Goal: Task Accomplishment & Management: Complete application form

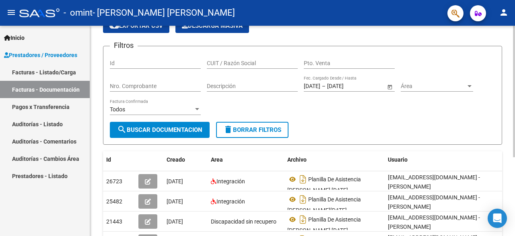
scroll to position [41, 0]
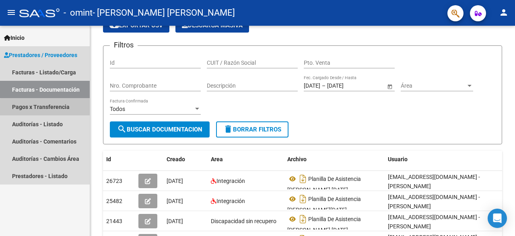
click at [63, 109] on link "Pagos x Transferencia" at bounding box center [45, 106] width 90 height 17
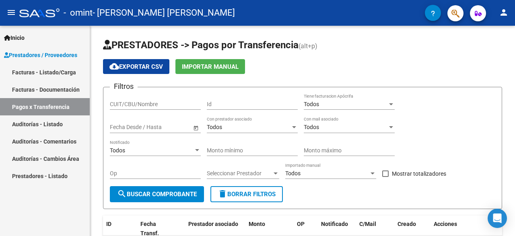
click at [48, 71] on link "Facturas - Listado/Carga" at bounding box center [45, 72] width 90 height 17
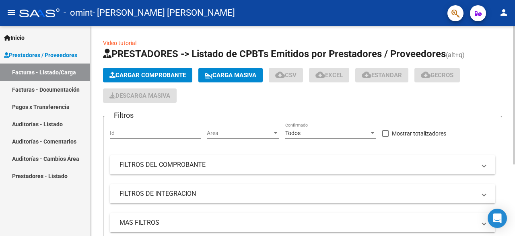
click at [156, 75] on span "Cargar Comprobante" at bounding box center [147, 75] width 76 height 7
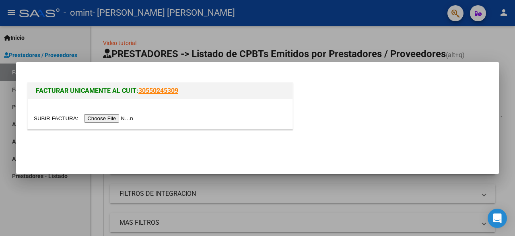
click at [114, 118] on input "file" at bounding box center [85, 118] width 102 height 8
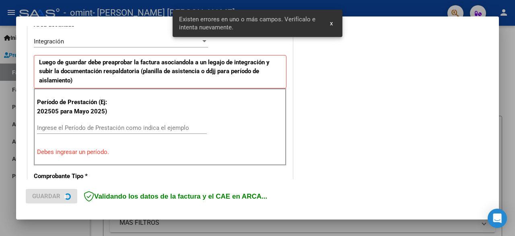
scroll to position [196, 0]
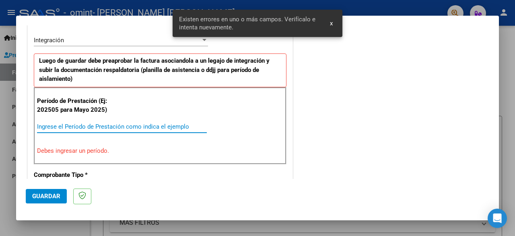
click at [120, 123] on input "Ingrese el Período de Prestación como indica el ejemplo" at bounding box center [122, 126] width 170 height 7
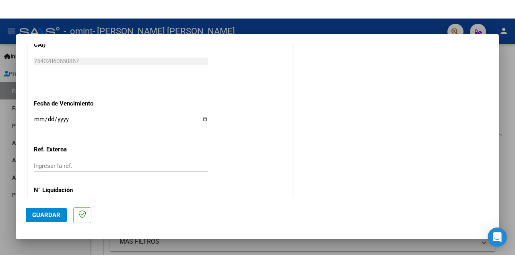
scroll to position [543, 0]
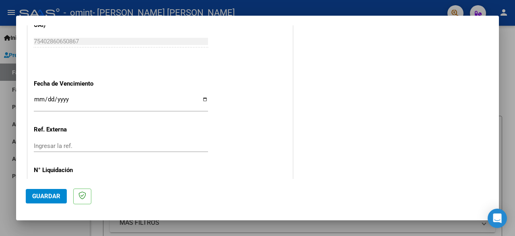
type input "202509"
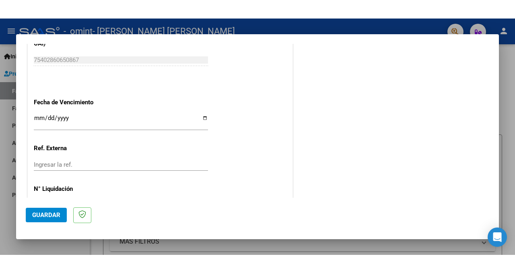
scroll to position [516, 0]
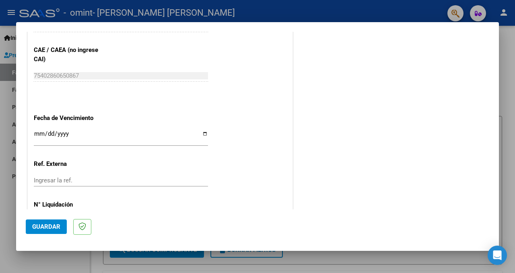
click at [206, 132] on input "Ingresar la fecha" at bounding box center [121, 136] width 174 height 13
type input "[DATE]"
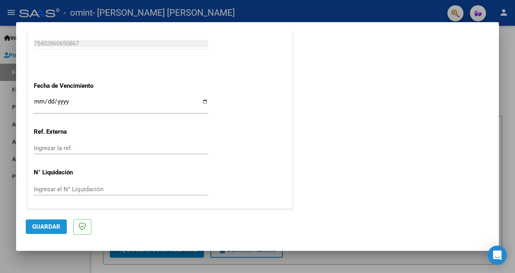
click at [55, 225] on span "Guardar" at bounding box center [46, 226] width 28 height 7
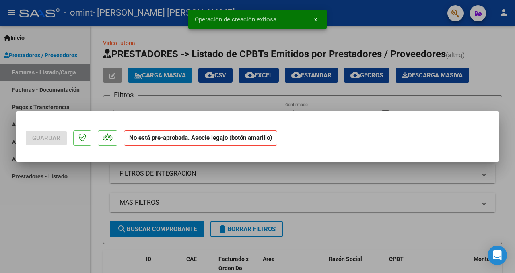
scroll to position [0, 0]
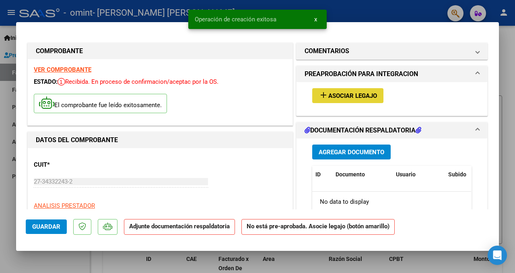
click at [339, 95] on span "Asociar Legajo" at bounding box center [352, 95] width 49 height 7
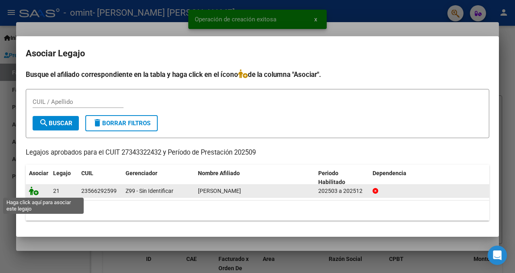
click at [35, 192] on icon at bounding box center [34, 190] width 10 height 9
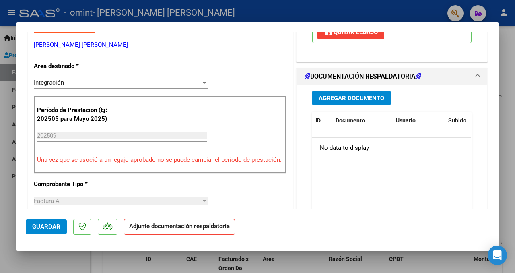
scroll to position [182, 0]
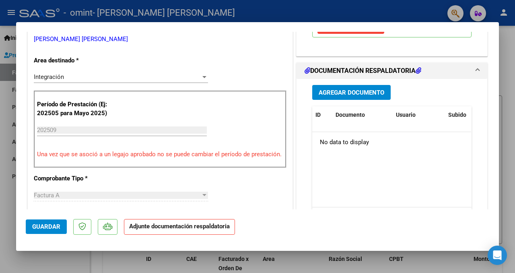
click at [332, 95] on span "Agregar Documento" at bounding box center [352, 92] width 66 height 7
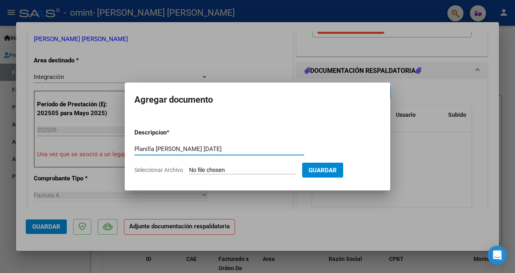
type input "Planilla [PERSON_NAME] [DATE]"
click at [253, 169] on input "Seleccionar Archivo" at bounding box center [242, 171] width 107 height 8
type input "C:\fakepath\Planilla [PERSON_NAME] [DATE].pdf"
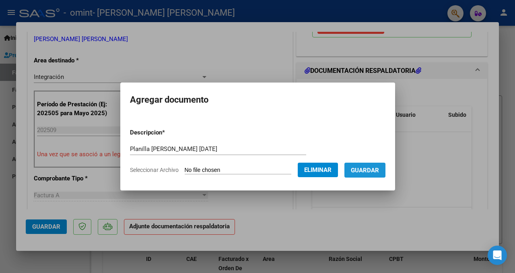
click at [366, 172] on span "Guardar" at bounding box center [365, 170] width 28 height 7
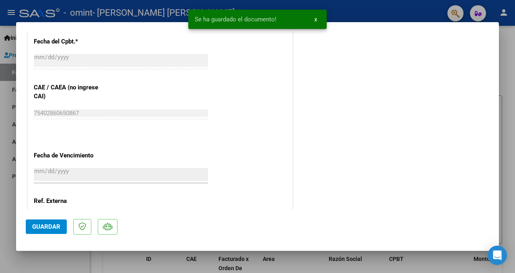
scroll to position [551, 0]
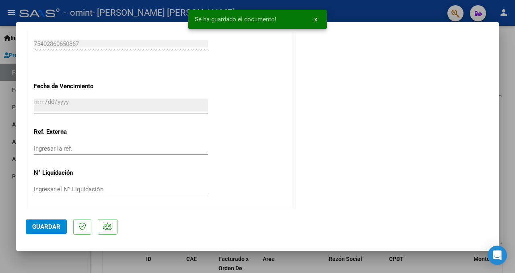
click at [54, 224] on span "Guardar" at bounding box center [46, 226] width 28 height 7
click at [35, 236] on div at bounding box center [257, 136] width 515 height 273
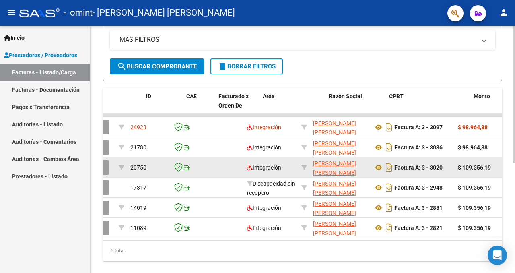
scroll to position [0, 0]
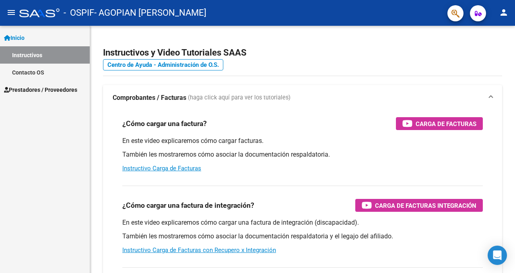
click at [44, 78] on link "Contacto OS" at bounding box center [45, 72] width 90 height 17
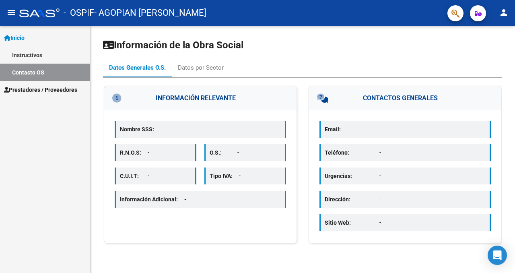
click at [45, 86] on span "Prestadores / Proveedores" at bounding box center [40, 89] width 73 height 9
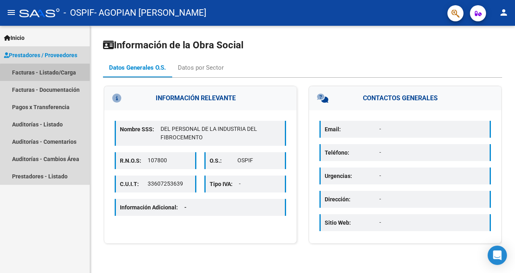
click at [49, 77] on link "Facturas - Listado/Carga" at bounding box center [45, 72] width 90 height 17
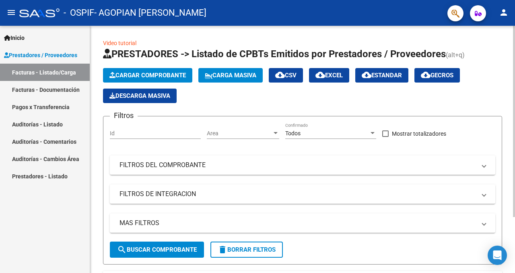
click at [143, 77] on span "Cargar Comprobante" at bounding box center [147, 75] width 76 height 7
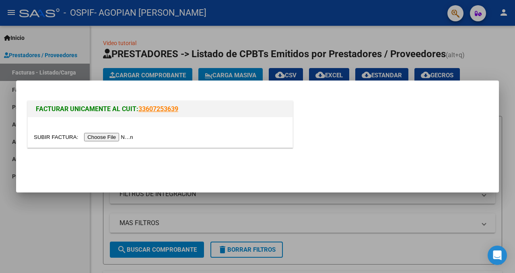
click at [129, 136] on input "file" at bounding box center [85, 137] width 102 height 8
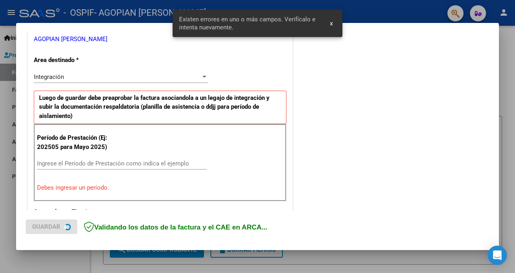
scroll to position [185, 0]
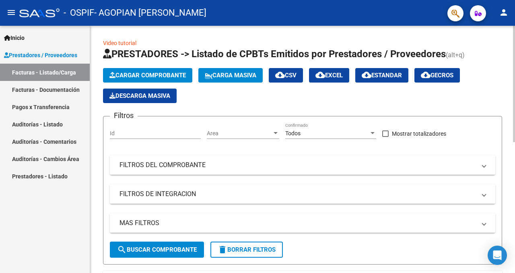
click at [151, 73] on span "Cargar Comprobante" at bounding box center [147, 75] width 76 height 7
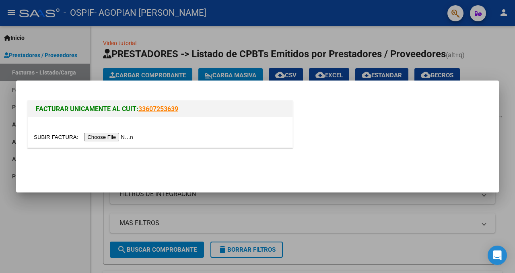
click at [119, 136] on input "file" at bounding box center [85, 137] width 102 height 8
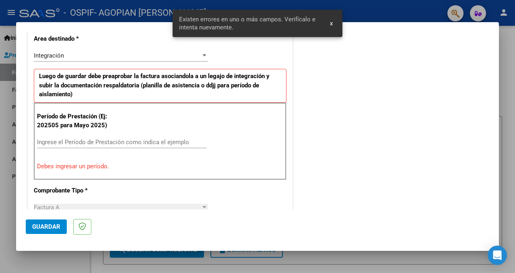
scroll to position [200, 0]
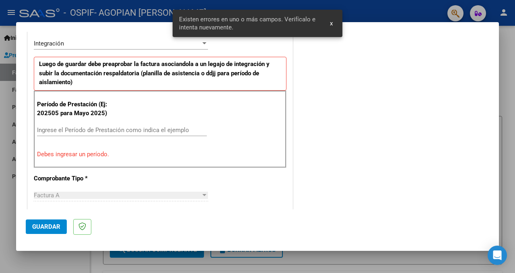
click at [151, 128] on input "Ingrese el Período de Prestación como indica el ejemplo" at bounding box center [122, 129] width 170 height 7
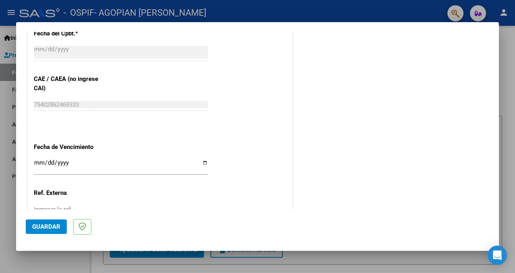
scroll to position [548, 0]
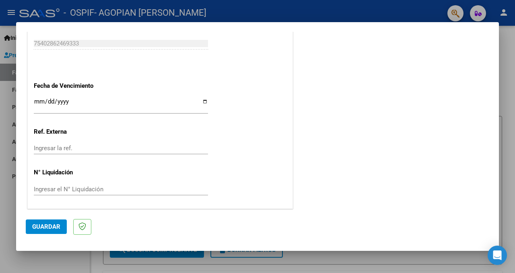
type input "202509"
click at [204, 102] on input "Ingresar la fecha" at bounding box center [121, 104] width 174 height 13
type input "[DATE]"
click at [45, 228] on span "Guardar" at bounding box center [46, 226] width 28 height 7
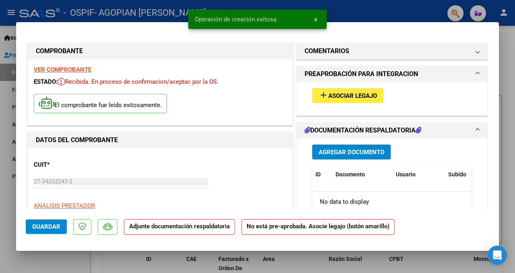
click at [360, 91] on button "add Asociar Legajo" at bounding box center [347, 95] width 71 height 15
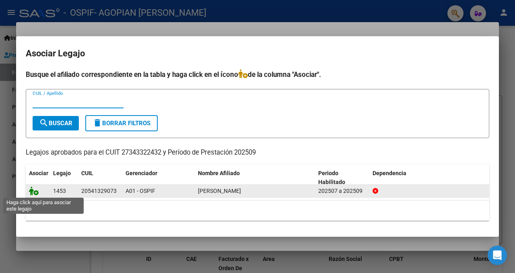
click at [37, 194] on icon at bounding box center [34, 190] width 10 height 9
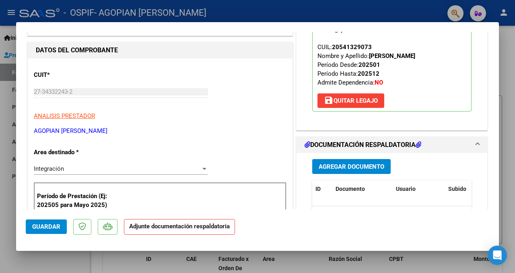
scroll to position [91, 0]
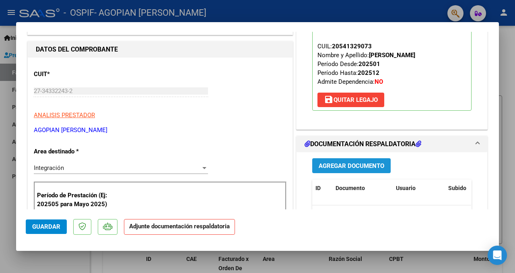
click at [322, 173] on button "Agregar Documento" at bounding box center [351, 165] width 78 height 15
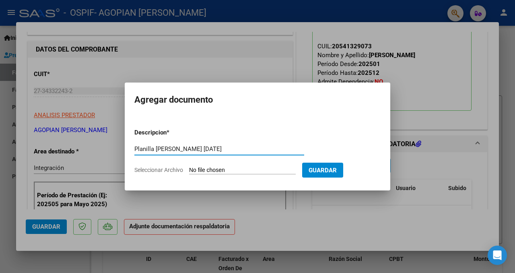
type input "Planilla Jeremias Carrizo Septiembre 2025"
click at [223, 169] on input "Seleccionar Archivo" at bounding box center [242, 171] width 107 height 8
type input "C:\fakepath\Fact 3098 Jeremias Carrizo Duarte SEP 2025.pdf"
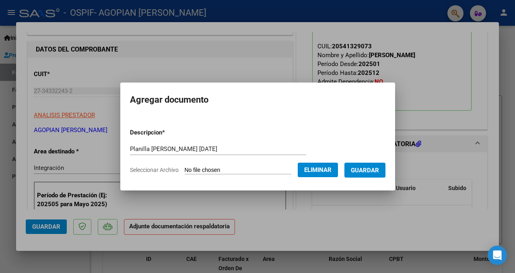
click at [368, 173] on span "Guardar" at bounding box center [365, 170] width 28 height 7
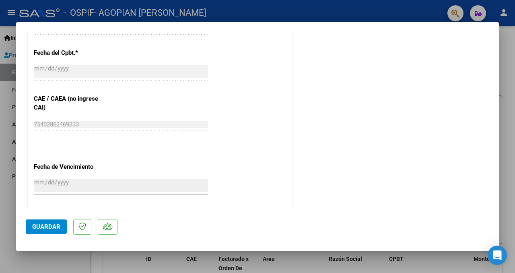
scroll to position [551, 0]
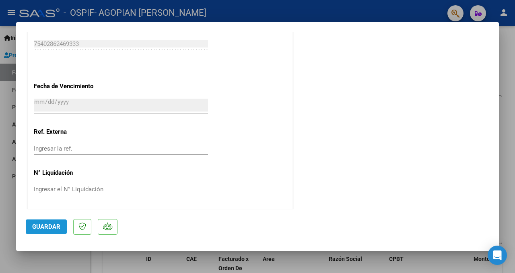
click at [49, 229] on span "Guardar" at bounding box center [46, 226] width 28 height 7
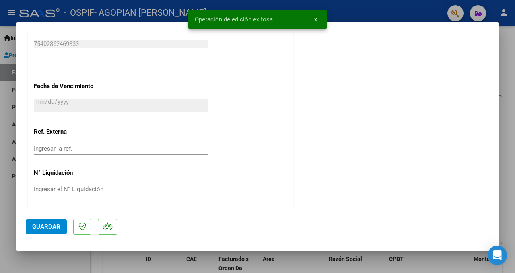
click at [42, 259] on div at bounding box center [257, 136] width 515 height 273
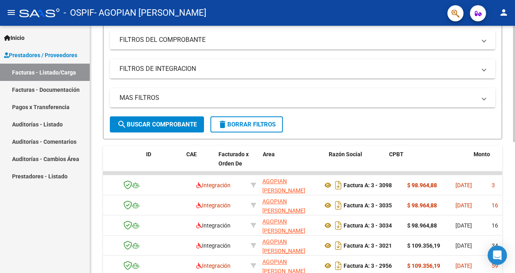
scroll to position [0, 0]
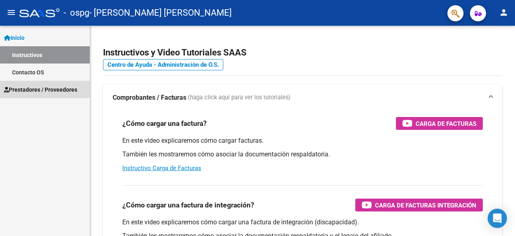
click at [76, 87] on span "Prestadores / Proveedores" at bounding box center [40, 89] width 73 height 9
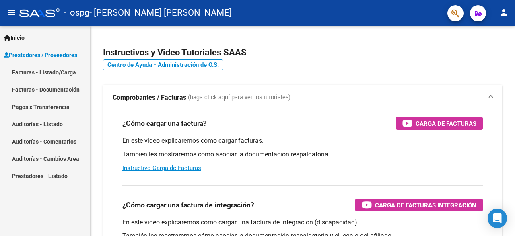
click at [68, 72] on link "Facturas - Listado/Carga" at bounding box center [45, 72] width 90 height 17
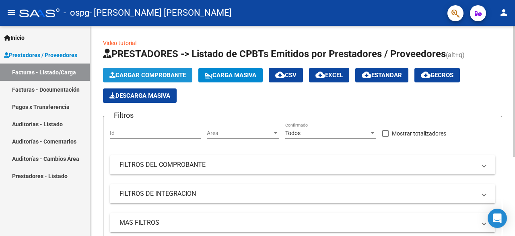
click at [151, 77] on span "Cargar Comprobante" at bounding box center [147, 75] width 76 height 7
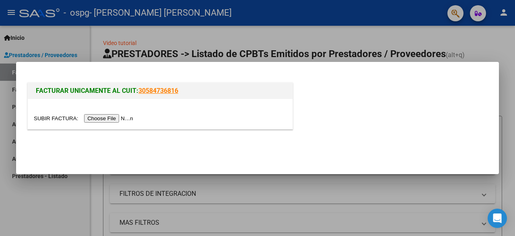
click at [124, 117] on input "file" at bounding box center [85, 118] width 102 height 8
click at [247, 193] on div at bounding box center [257, 118] width 515 height 236
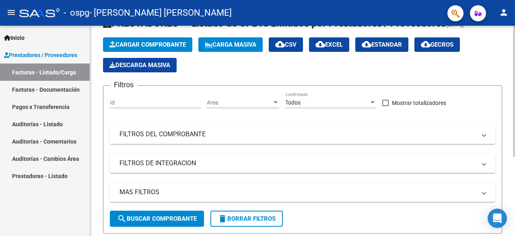
scroll to position [25, 0]
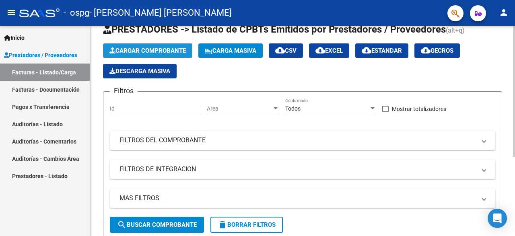
click at [138, 48] on span "Cargar Comprobante" at bounding box center [147, 50] width 76 height 7
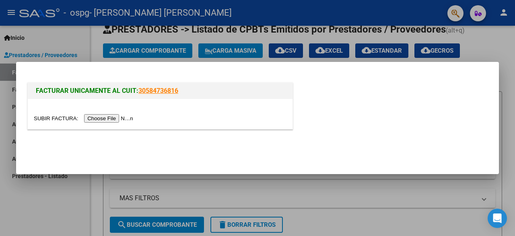
click at [103, 117] on input "file" at bounding box center [85, 118] width 102 height 8
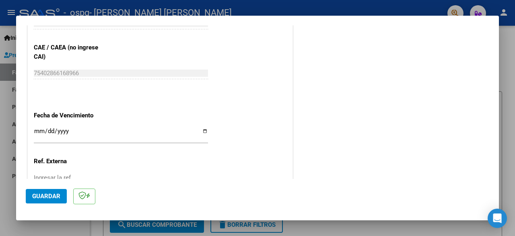
scroll to position [422, 0]
click at [206, 131] on input "Ingresar la fecha" at bounding box center [121, 134] width 174 height 13
type input "[DATE]"
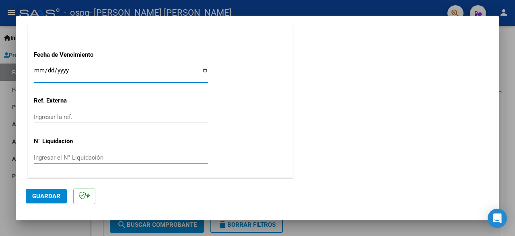
click at [50, 196] on span "Guardar" at bounding box center [46, 196] width 28 height 7
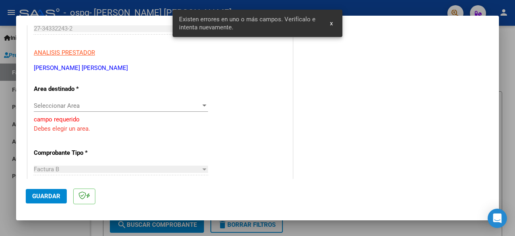
scroll to position [130, 0]
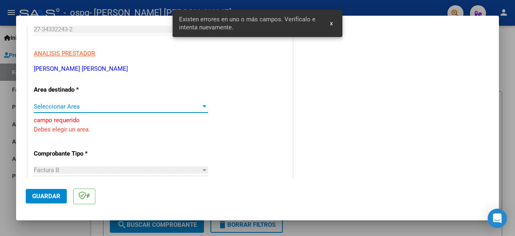
click at [130, 107] on span "Seleccionar Area" at bounding box center [117, 106] width 167 height 7
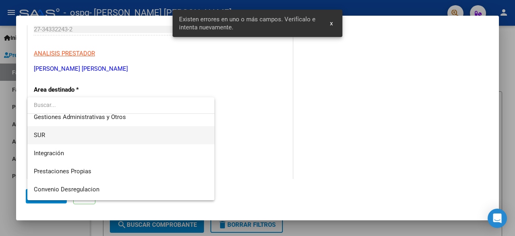
scroll to position [26, 0]
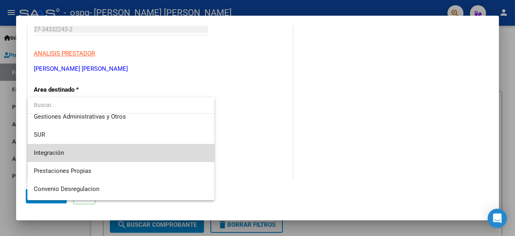
click at [105, 155] on span "Integración" at bounding box center [121, 153] width 174 height 18
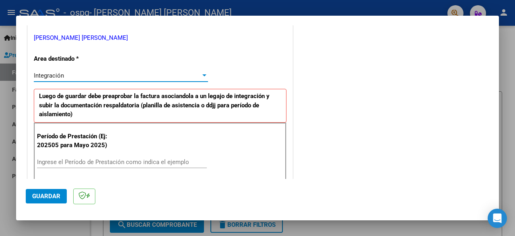
scroll to position [164, 0]
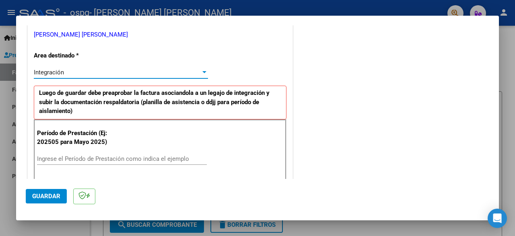
click at [109, 161] on input "Ingrese el Período de Prestación como indica el ejemplo" at bounding box center [122, 158] width 170 height 7
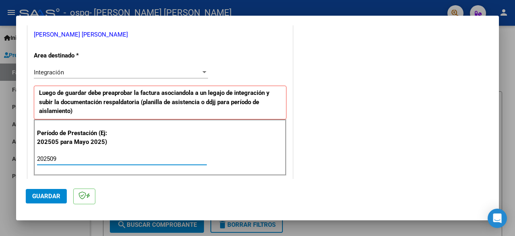
type input "202509"
click at [55, 196] on span "Guardar" at bounding box center [46, 196] width 28 height 7
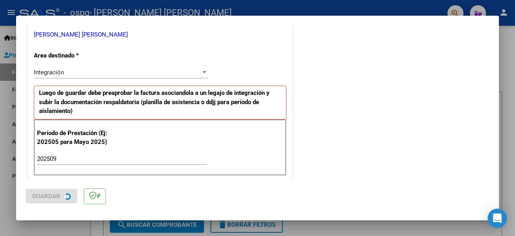
scroll to position [0, 0]
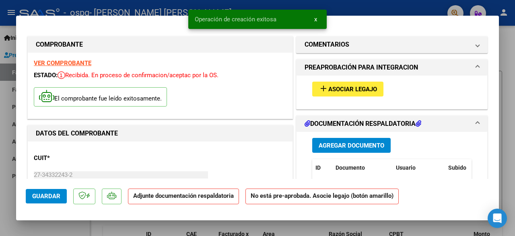
click at [334, 86] on span "Asociar Legajo" at bounding box center [352, 89] width 49 height 7
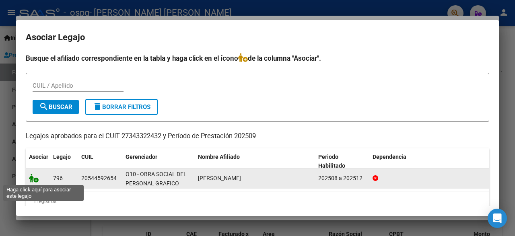
click at [34, 180] on icon at bounding box center [34, 178] width 10 height 9
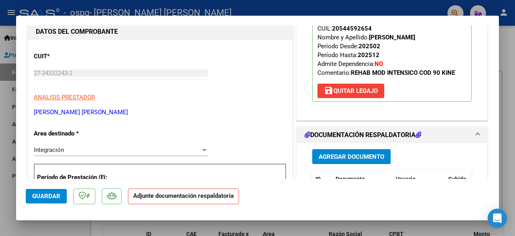
scroll to position [122, 0]
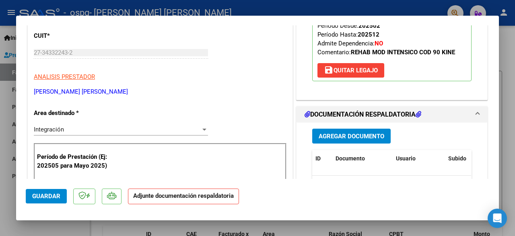
click at [374, 147] on div "Agregar Documento ID Documento Usuario Subido Acción No data to display 0 total…" at bounding box center [391, 203] width 171 height 161
click at [374, 140] on button "Agregar Documento" at bounding box center [351, 136] width 78 height 15
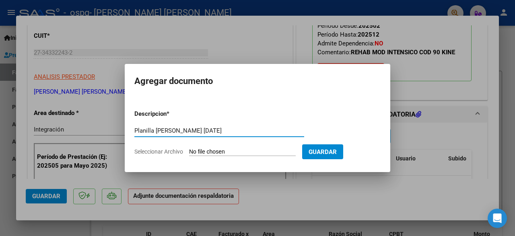
type input "Planilla Franco Segovia Septiembre 2025"
click at [264, 146] on form "Descripcion * Planilla Franco Segovia Septiembre 2025 Escriba aquí una descripc…" at bounding box center [257, 132] width 246 height 59
click at [257, 152] on input "Seleccionar Archivo" at bounding box center [242, 153] width 107 height 8
type input "C:\fakepath\Planilla Franco Nicolás Segovia SEP 2025.pdf"
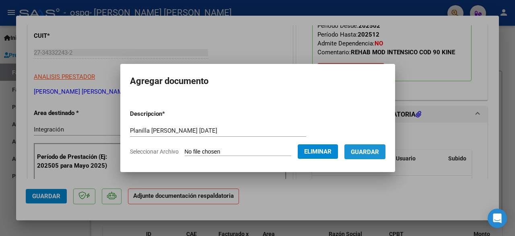
click at [362, 155] on span "Guardar" at bounding box center [365, 152] width 28 height 7
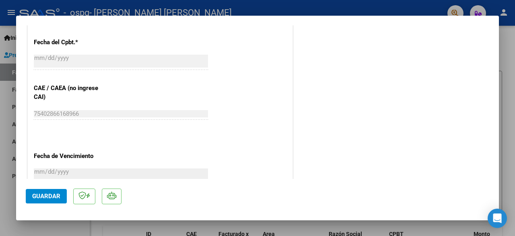
scroll to position [479, 0]
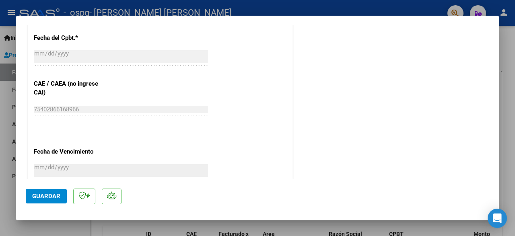
click at [59, 197] on span "Guardar" at bounding box center [46, 196] width 28 height 7
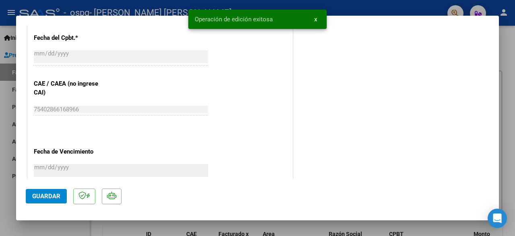
click at [15, 225] on div at bounding box center [257, 118] width 515 height 236
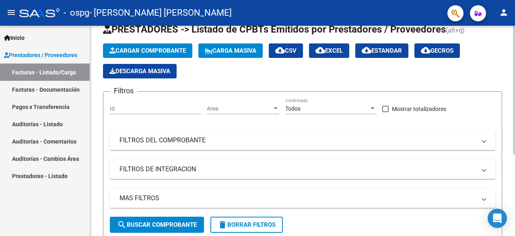
scroll to position [133, 0]
